Goal: Communication & Community: Answer question/provide support

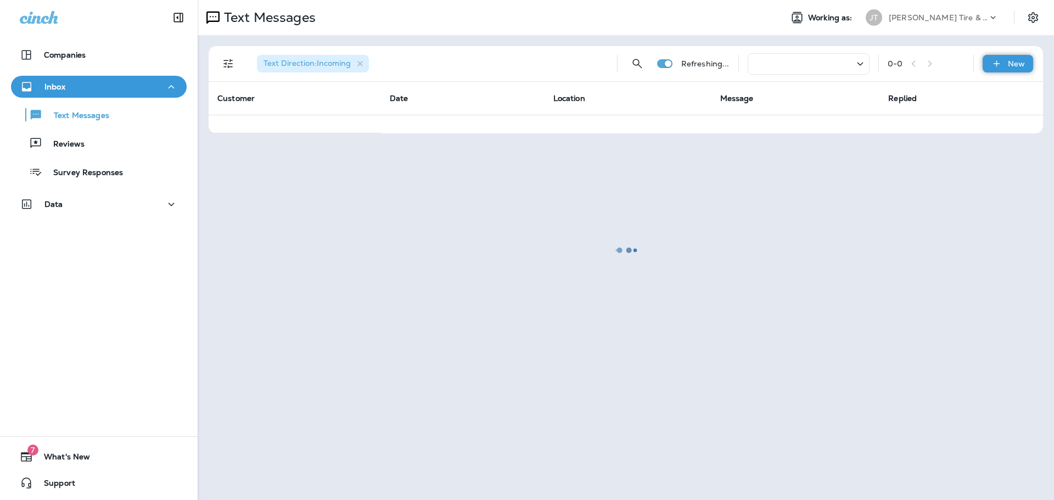
click at [994, 68] on icon at bounding box center [997, 63] width 12 height 11
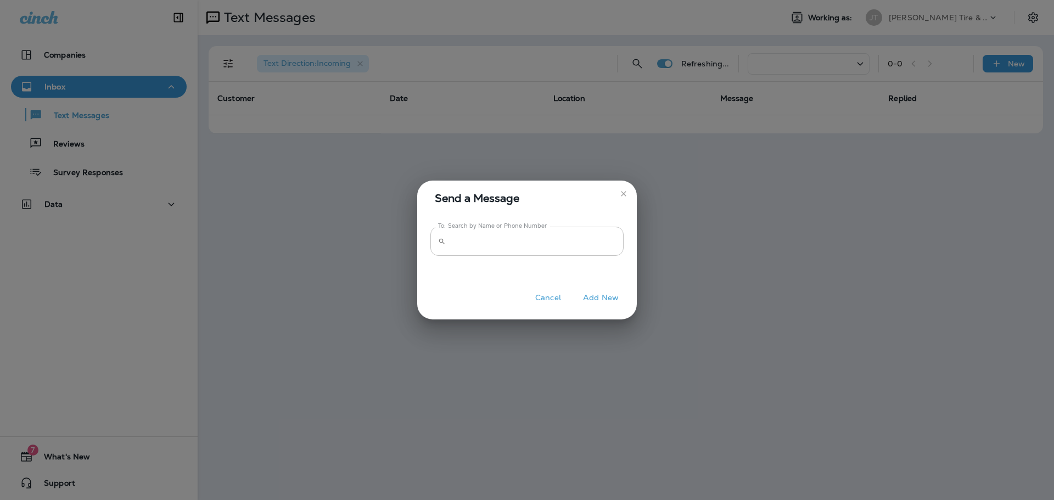
click at [482, 244] on input "To: Search by Name or Phone Number" at bounding box center [536, 241] width 173 height 29
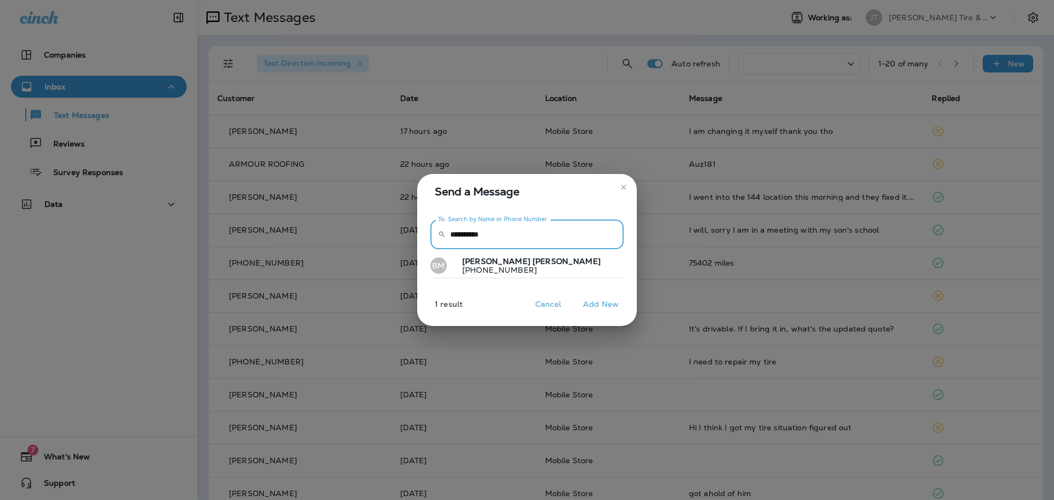
type input "**********"
click at [487, 269] on p "[PHONE_NUMBER]" at bounding box center [526, 270] width 147 height 9
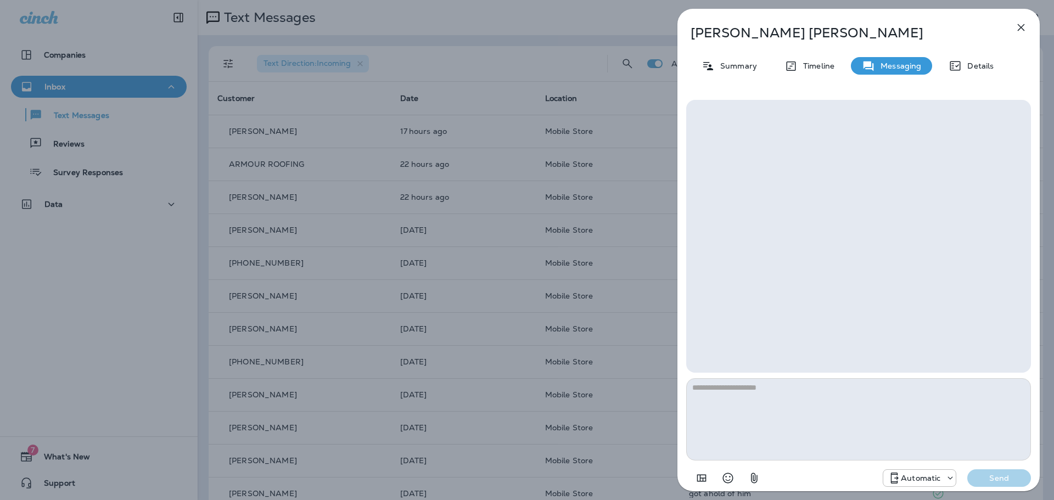
click at [796, 415] on textarea at bounding box center [858, 419] width 345 height 82
type textarea "*"
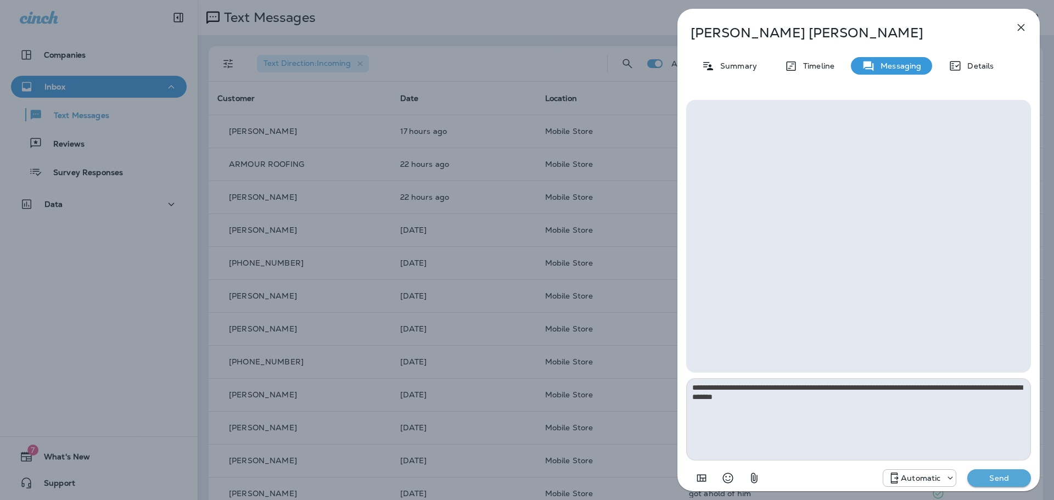
type textarea "**********"
click at [930, 476] on p "Automatic" at bounding box center [921, 478] width 40 height 9
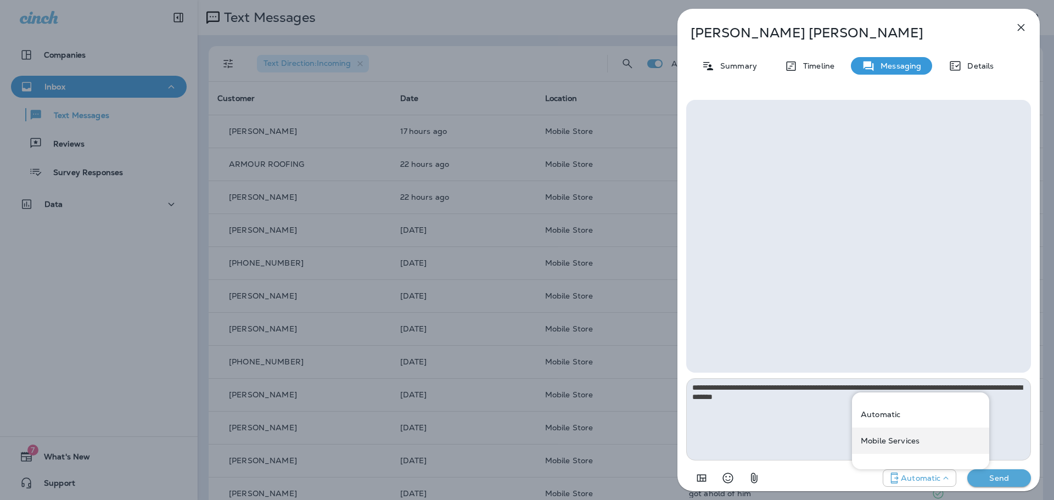
click at [882, 430] on div "Mobile Services" at bounding box center [920, 441] width 137 height 26
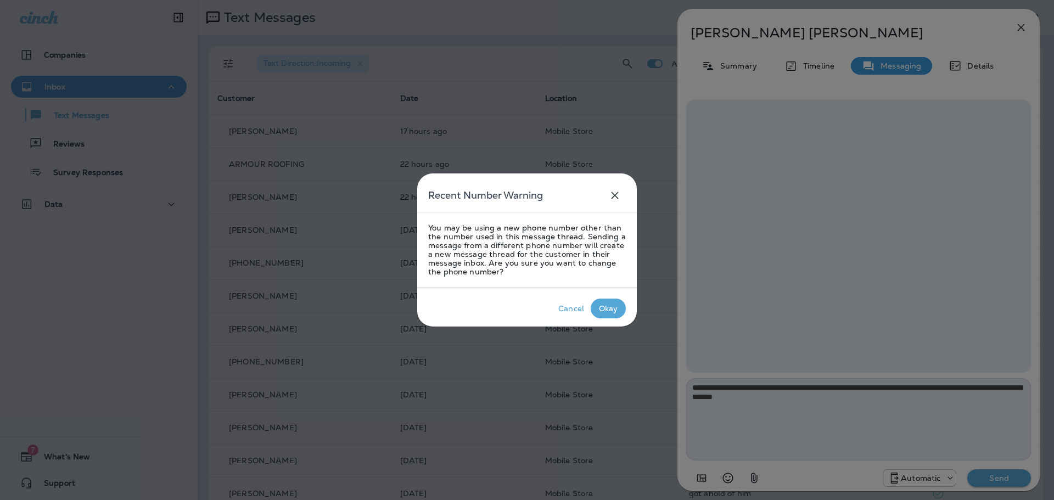
click at [616, 313] on p "Okay" at bounding box center [609, 308] width 24 height 13
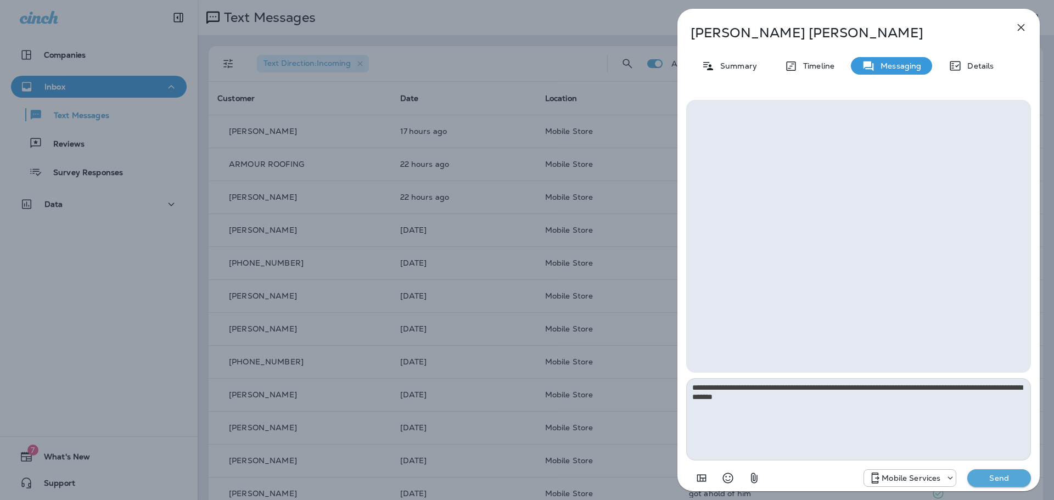
click at [986, 479] on p "Send" at bounding box center [999, 478] width 46 height 10
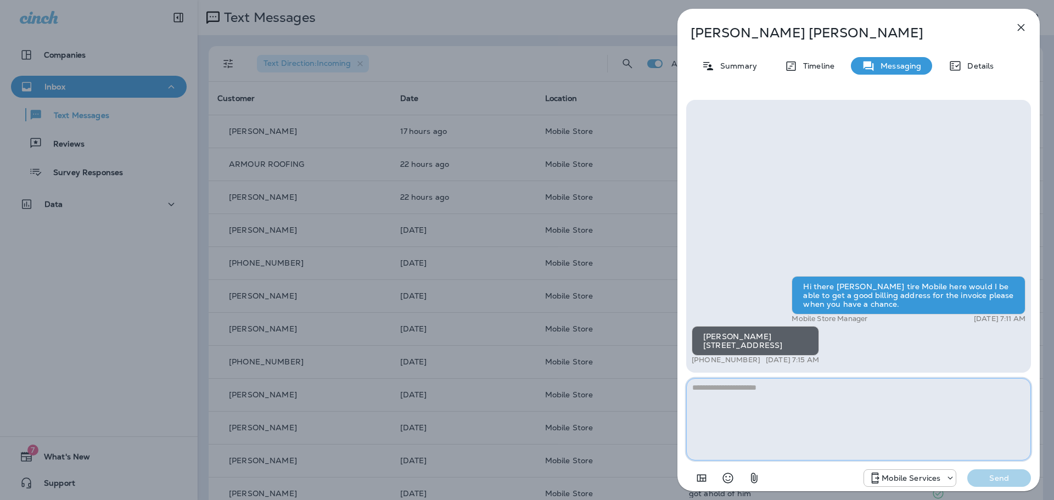
click at [799, 443] on textarea at bounding box center [858, 419] width 345 height 82
type textarea "*"
type textarea "*********"
click at [1004, 484] on button "Send" at bounding box center [999, 478] width 64 height 18
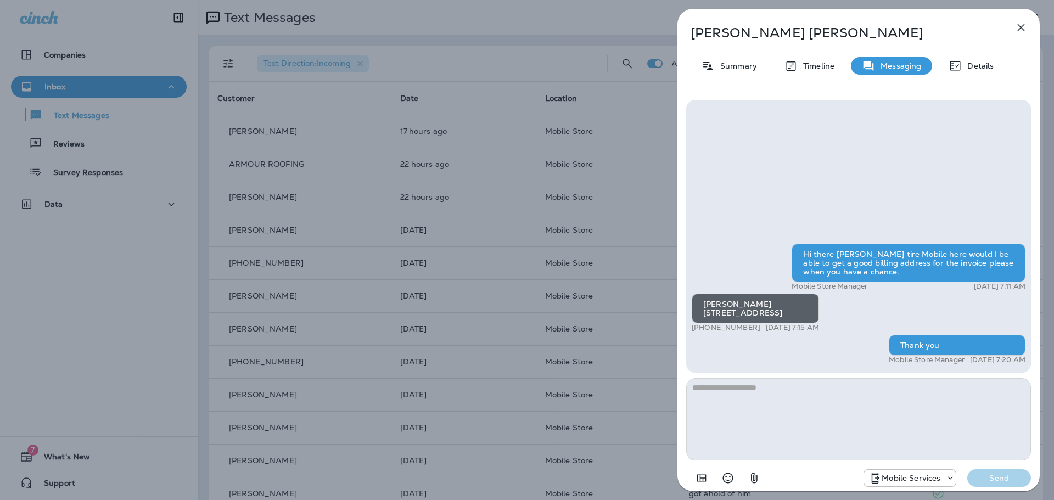
click at [1021, 26] on icon "button" at bounding box center [1020, 27] width 7 height 7
